Goal: Task Accomplishment & Management: Manage account settings

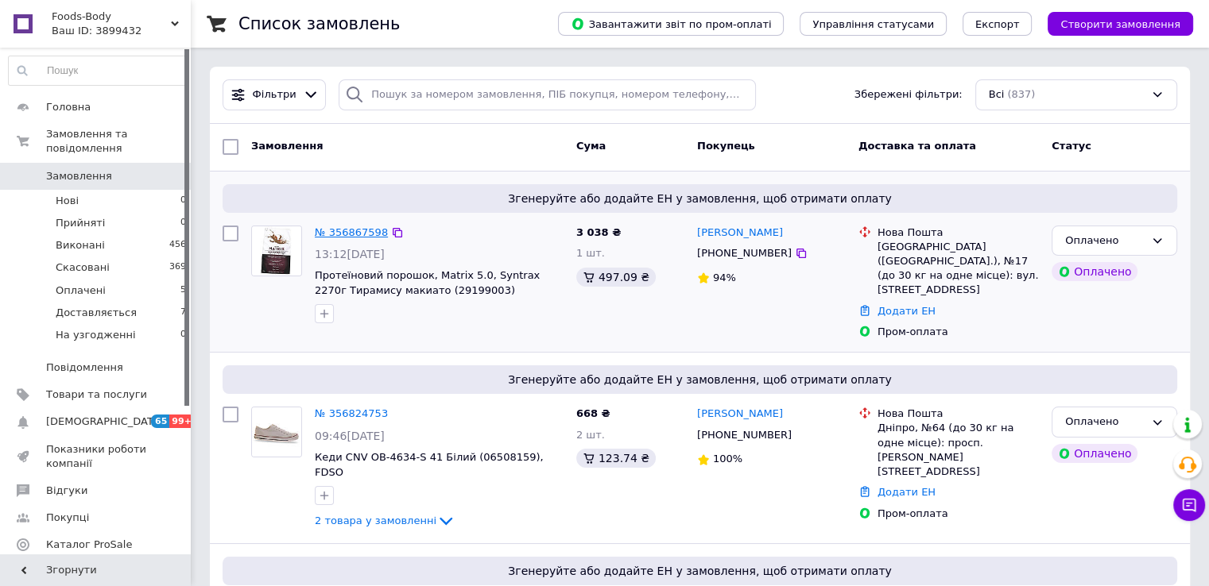
click at [350, 234] on link "№ 356867598" at bounding box center [351, 232] width 73 height 12
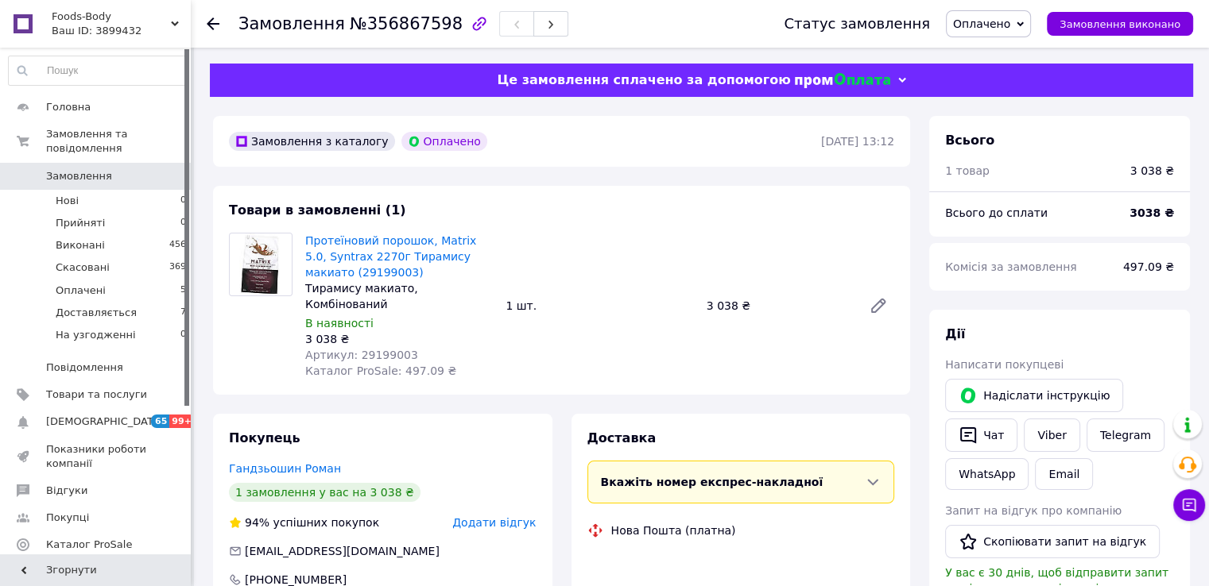
click at [981, 29] on span "Оплачено" at bounding box center [981, 23] width 57 height 13
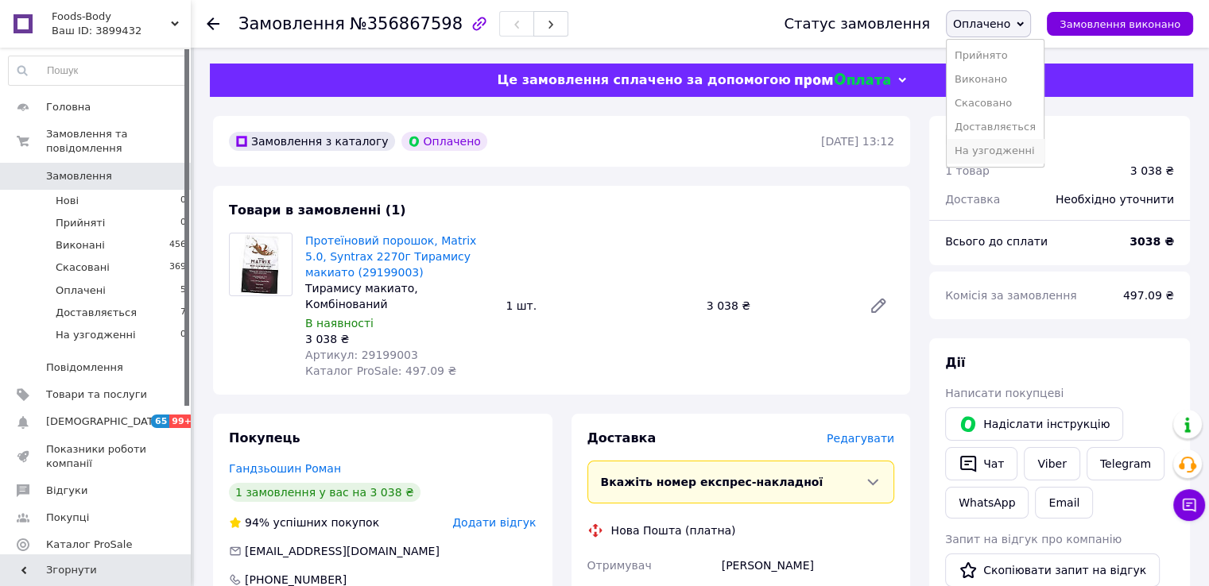
click at [1013, 150] on li "На узгодженні" at bounding box center [994, 151] width 97 height 24
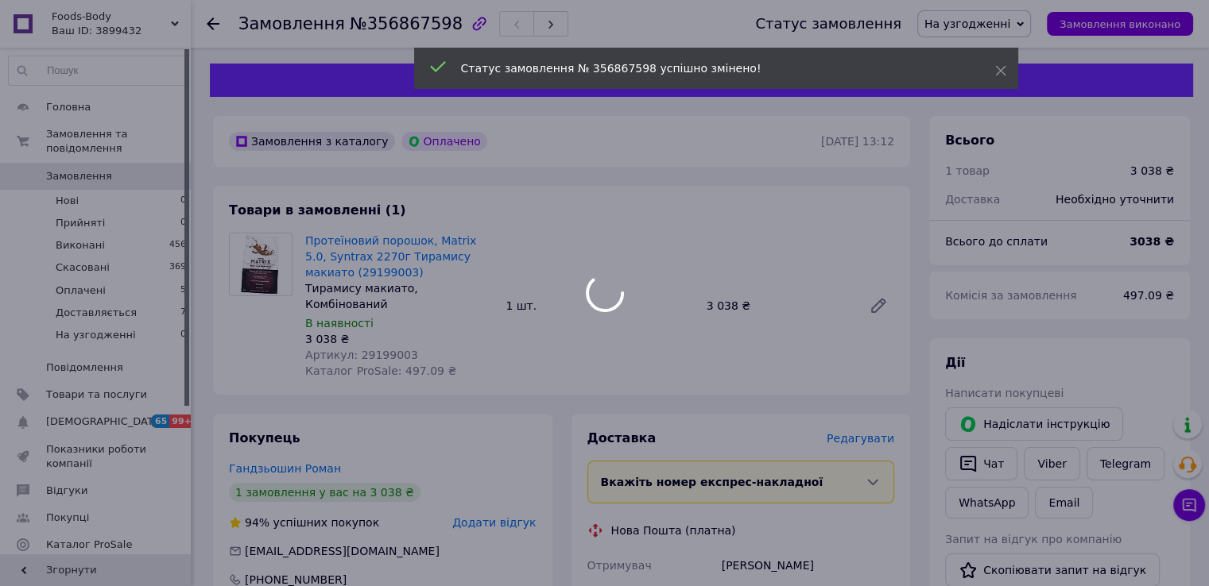
scroll to position [79, 0]
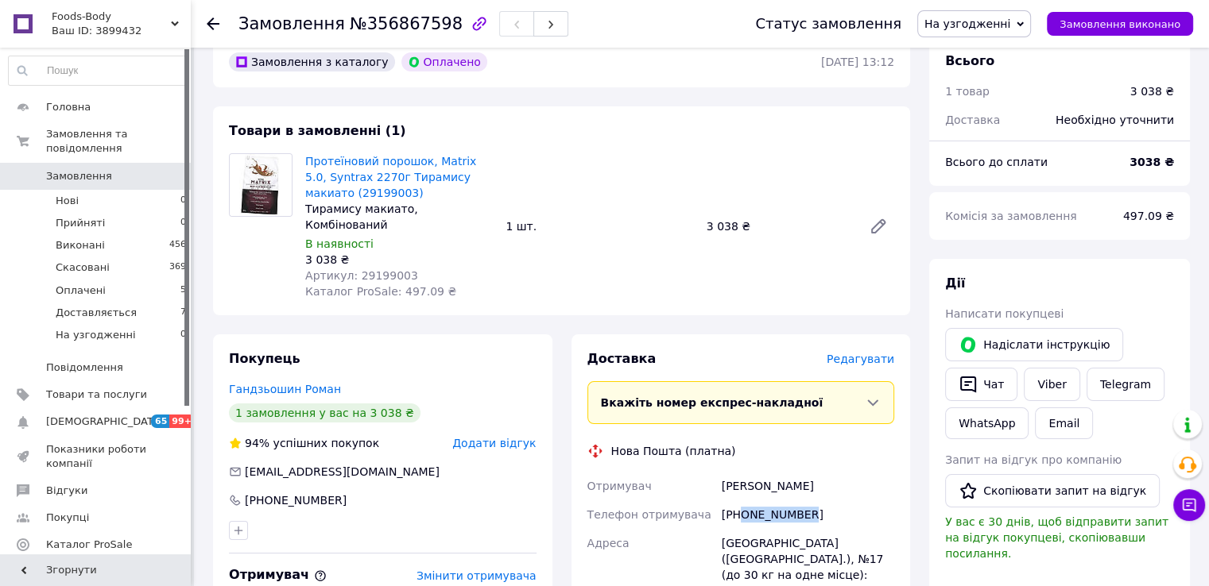
drag, startPoint x: 812, startPoint y: 498, endPoint x: 741, endPoint y: 500, distance: 70.7
click at [741, 501] on div "+380688795315" at bounding box center [807, 515] width 179 height 29
copy div "0688795315"
click at [785, 472] on div "Чернишов Євген" at bounding box center [807, 486] width 179 height 29
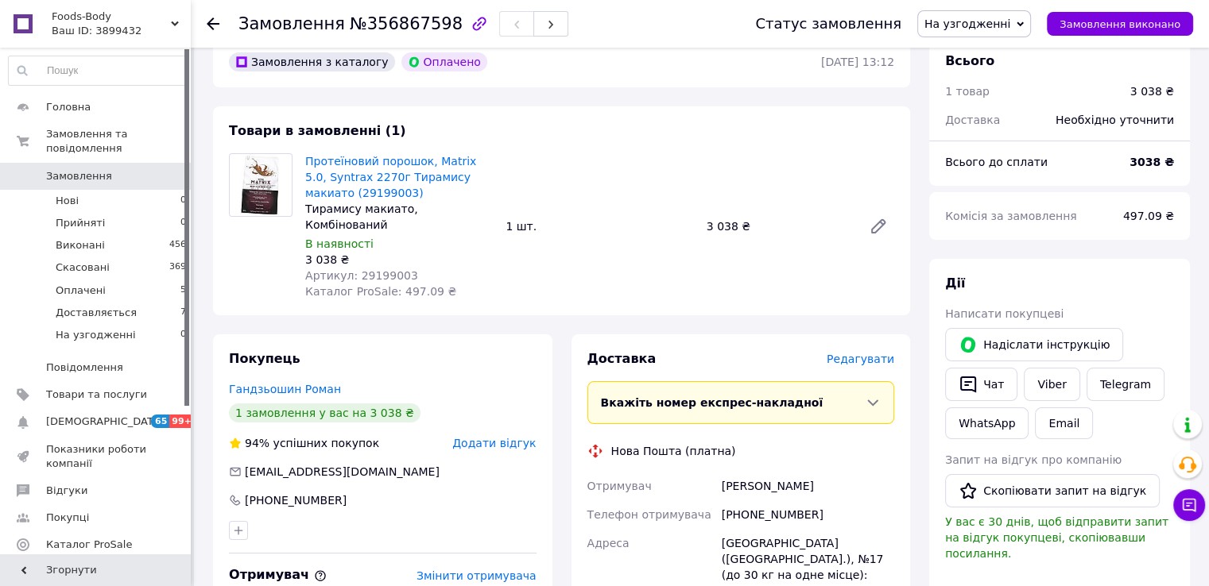
copy div "Євген"
click at [383, 27] on span "№356867598" at bounding box center [406, 23] width 113 height 19
copy span "356867598"
drag, startPoint x: 367, startPoint y: 191, endPoint x: 304, endPoint y: 166, distance: 67.7
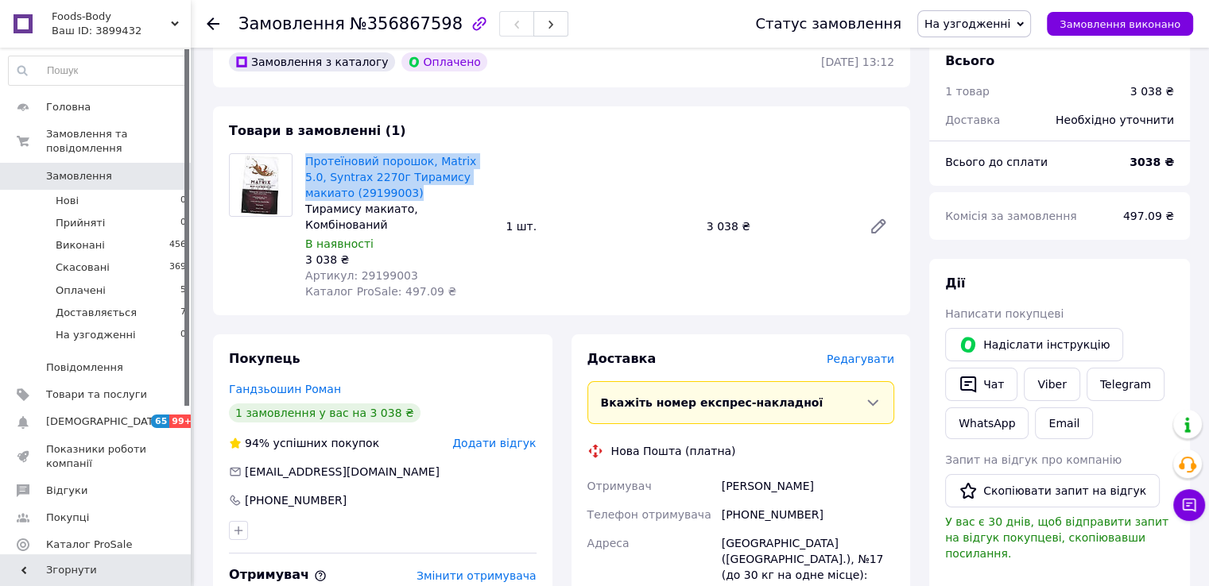
click at [304, 166] on div "Протеїновий порошок, Matrix 5.0, Syntrax 2270г Тирамису макиато (29199003) Тира…" at bounding box center [399, 226] width 200 height 153
copy link "Протеїновий порошок, Matrix 5.0, Syntrax 2270г Тирамису макиато (29199003)"
click at [365, 269] on span "Артикул: 29199003" at bounding box center [361, 275] width 113 height 13
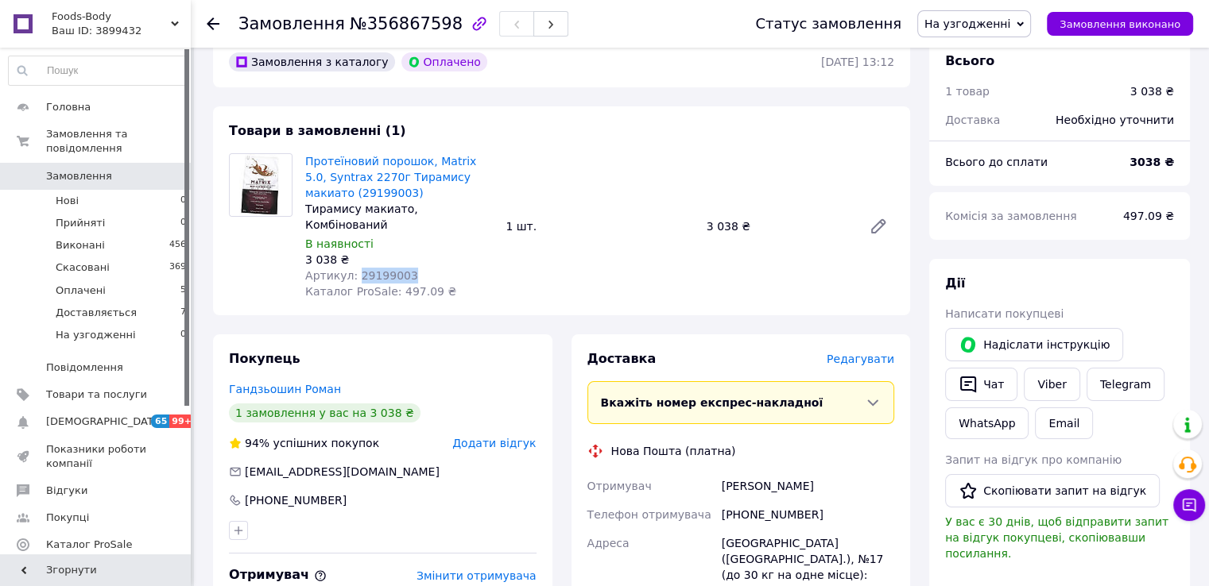
click at [365, 269] on span "Артикул: 29199003" at bounding box center [361, 275] width 113 height 13
copy span "29199003"
click at [101, 388] on span "Товари та послуги" at bounding box center [96, 395] width 101 height 14
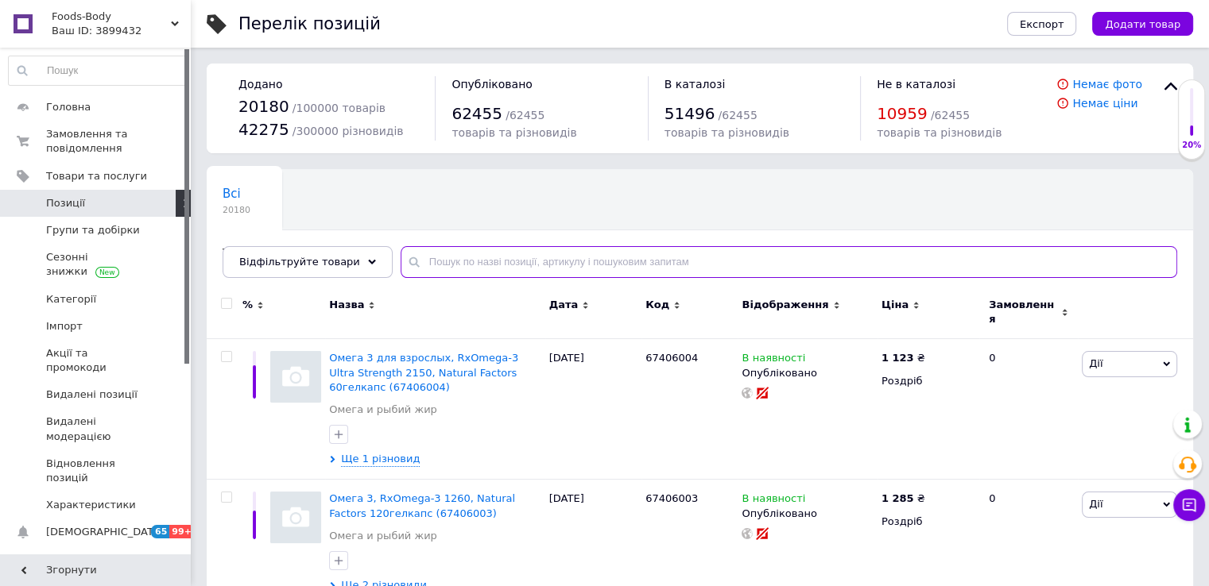
click at [478, 257] on input "text" at bounding box center [788, 262] width 776 height 32
paste input "29199003"
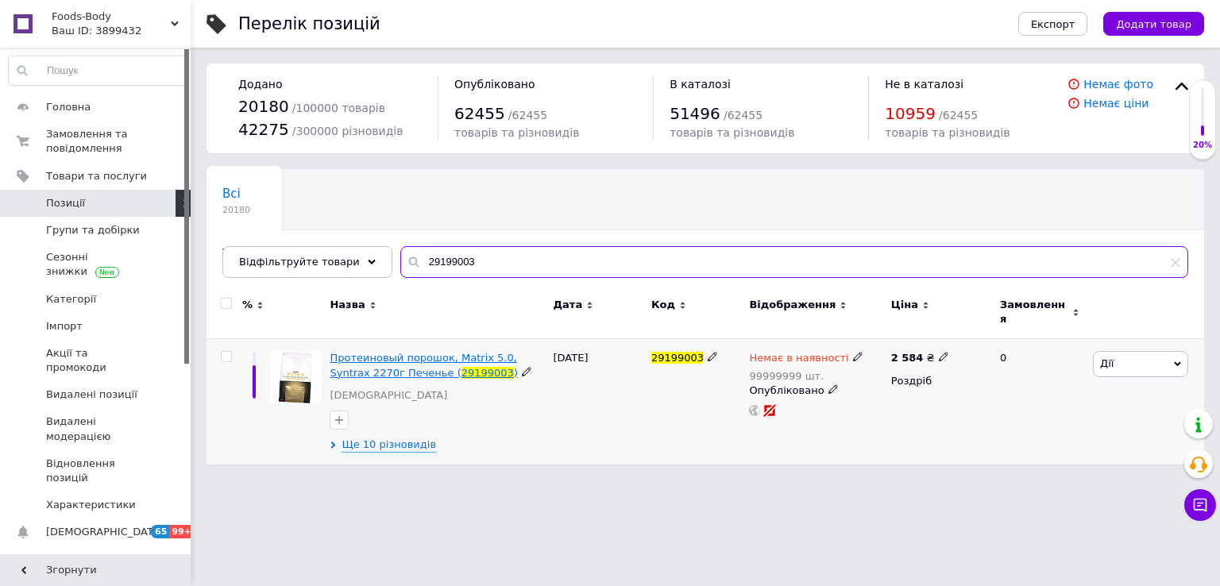
type input "29199003"
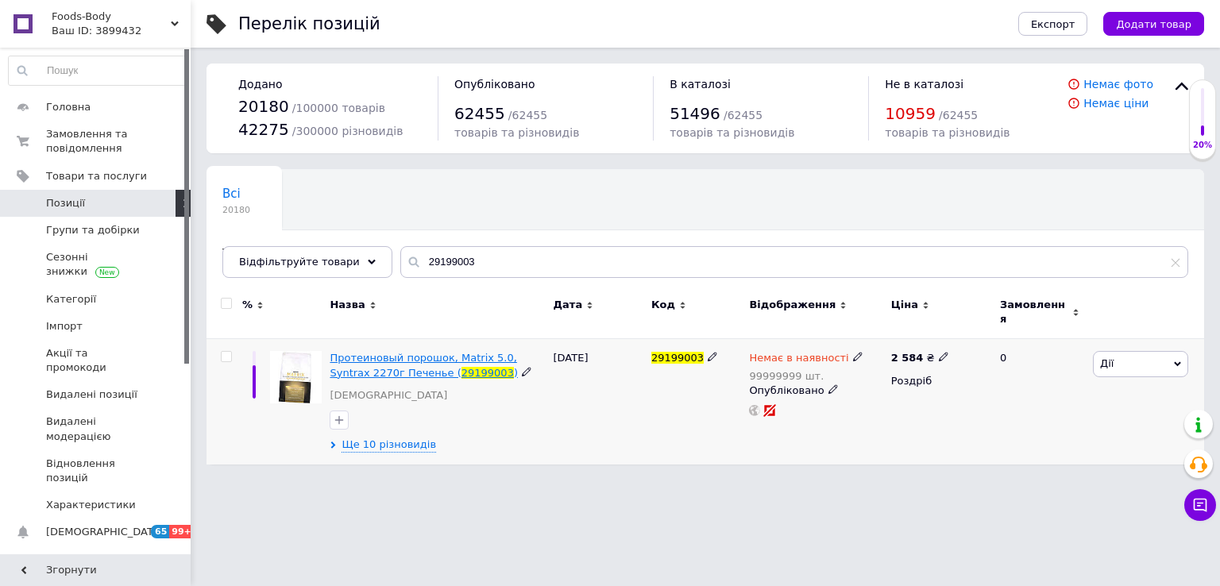
click at [367, 352] on span "Протеиновый порошок, Matrix 5.0, Syntrax 2270г Печенье (" at bounding box center [423, 365] width 187 height 26
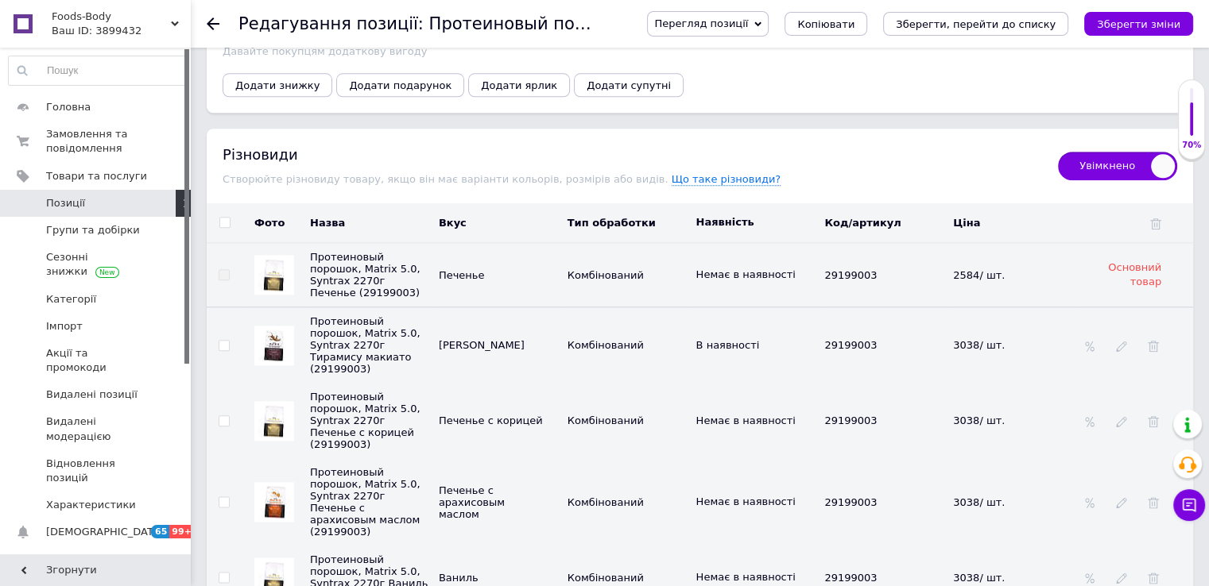
scroll to position [1907, 0]
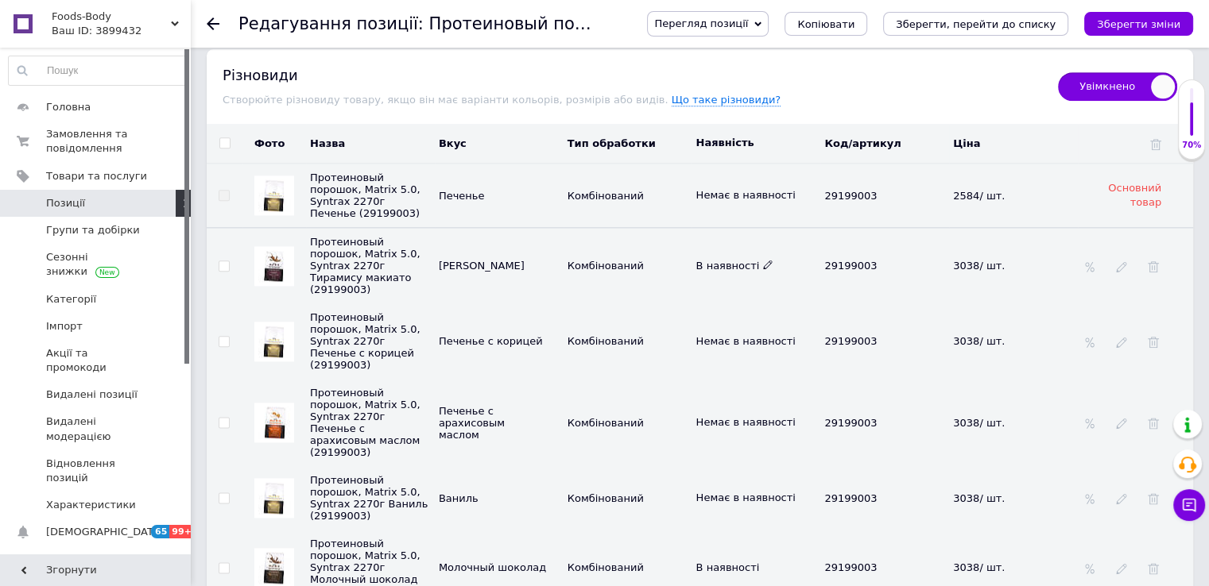
click at [763, 260] on use at bounding box center [767, 264] width 9 height 9
click at [738, 285] on li "Немає в наявності" at bounding box center [752, 296] width 126 height 22
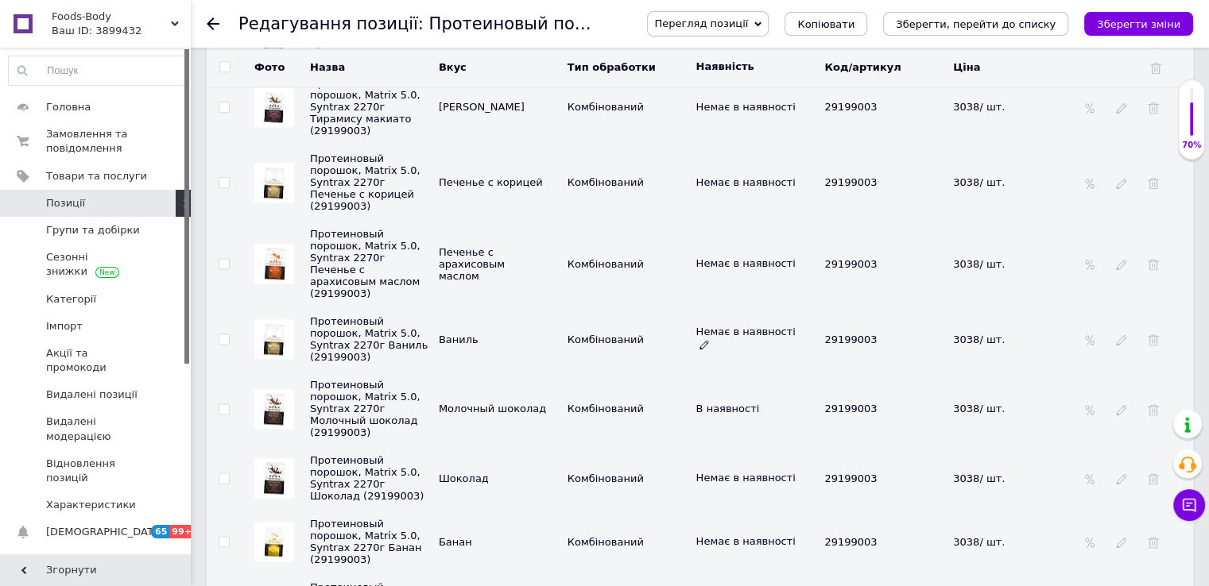
scroll to position [2145, 0]
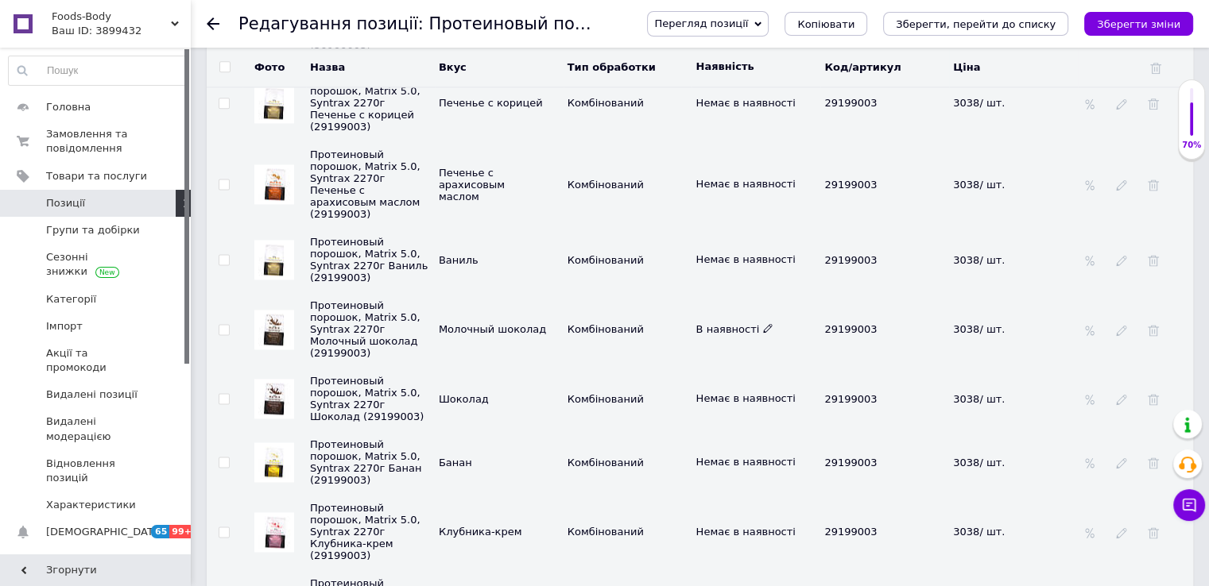
click at [763, 323] on icon at bounding box center [768, 328] width 10 height 10
click at [745, 349] on li "Немає в наявності" at bounding box center [752, 360] width 126 height 22
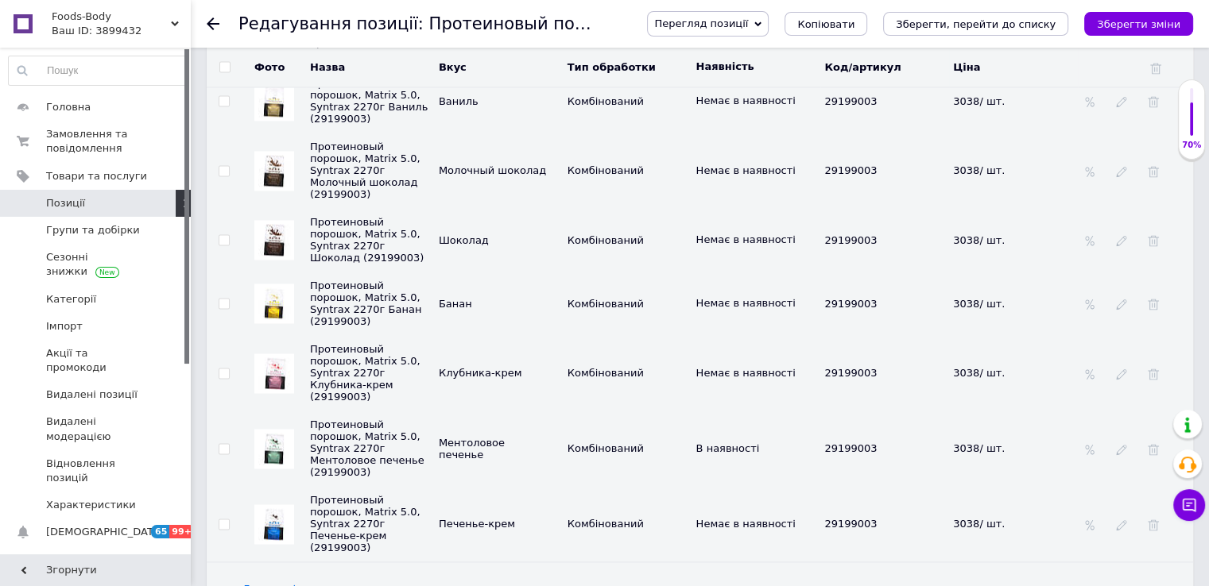
scroll to position [2384, 0]
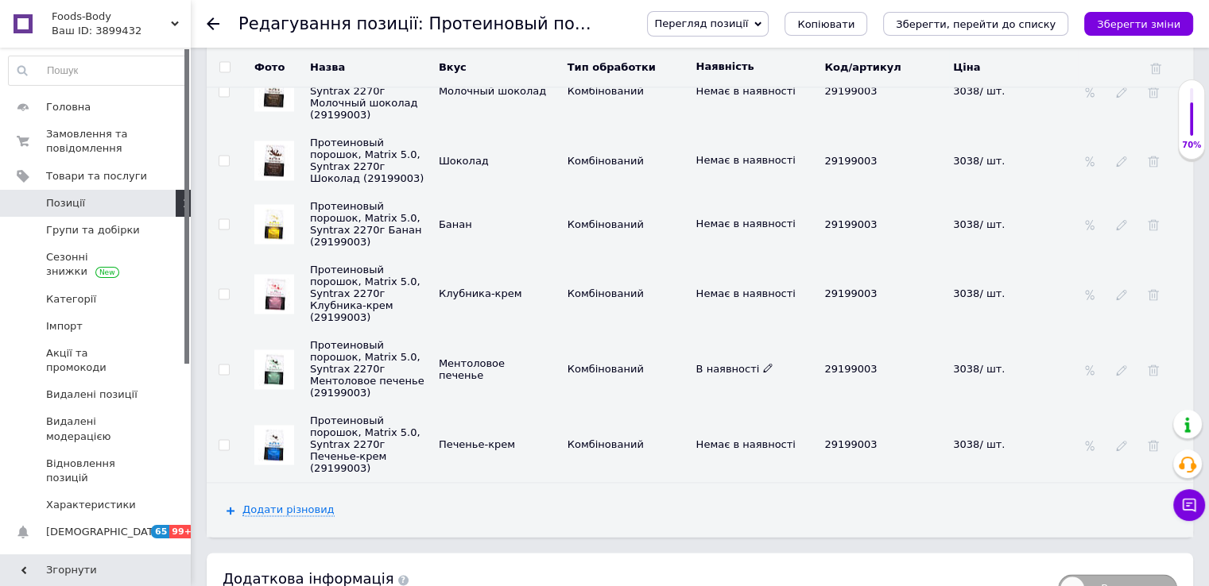
click at [763, 363] on use at bounding box center [767, 367] width 9 height 9
click at [737, 389] on li "Немає в наявності" at bounding box center [752, 400] width 126 height 22
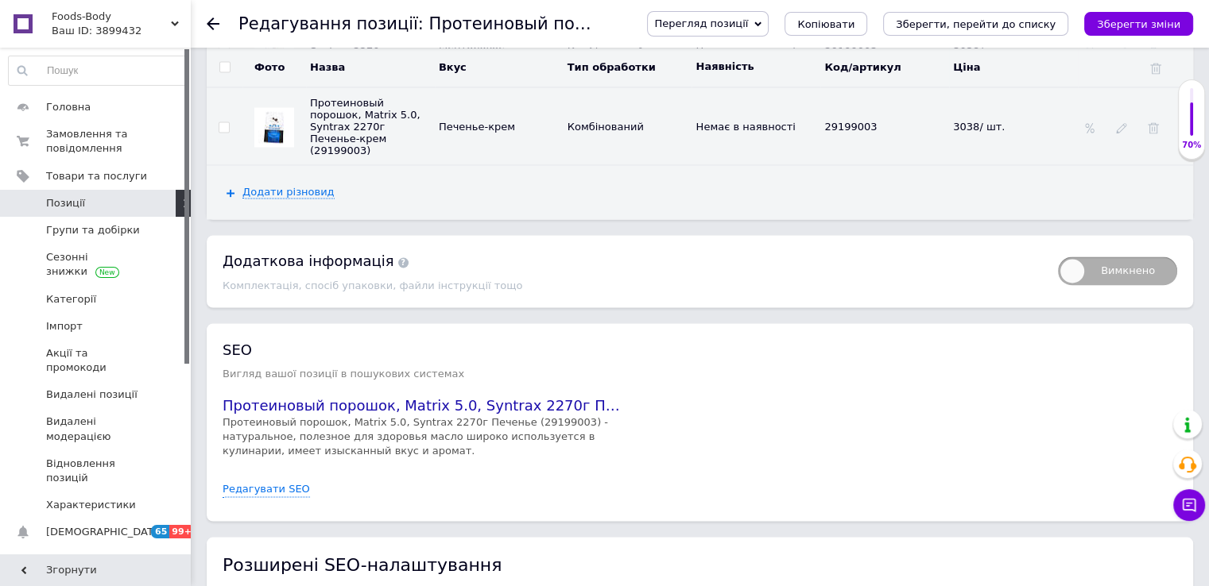
scroll to position [2955, 0]
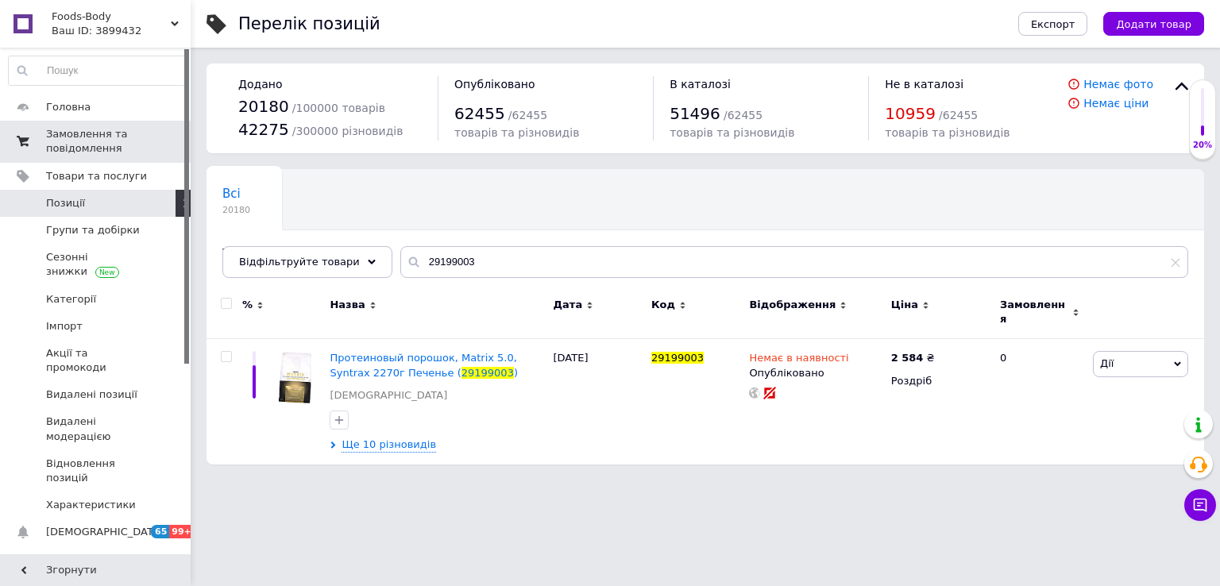
click at [108, 145] on span "Замовлення та повідомлення" at bounding box center [96, 141] width 101 height 29
